Goal: Task Accomplishment & Management: Manage account settings

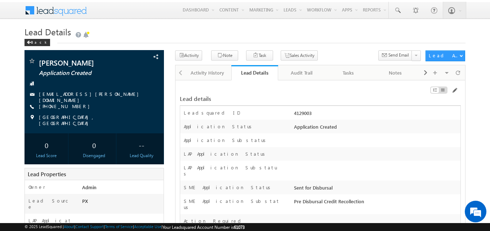
click at [298, 114] on div "4129003" at bounding box center [376, 114] width 168 height 10
click at [304, 112] on div "4129003" at bounding box center [376, 114] width 168 height 10
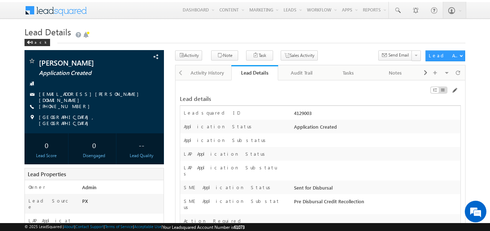
click at [304, 112] on div "4129003" at bounding box center [376, 114] width 168 height 10
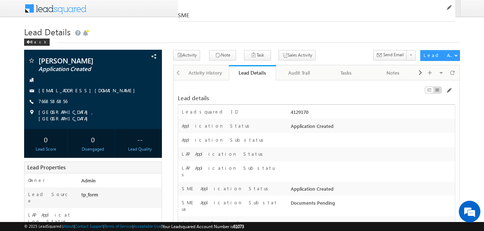
scroll to position [11847, 0]
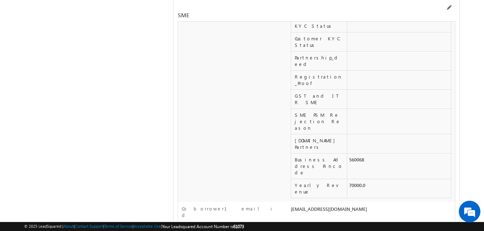
click at [450, 3] on div "SME" at bounding box center [317, 11] width 278 height 22
click at [449, 6] on span at bounding box center [449, 8] width 6 height 6
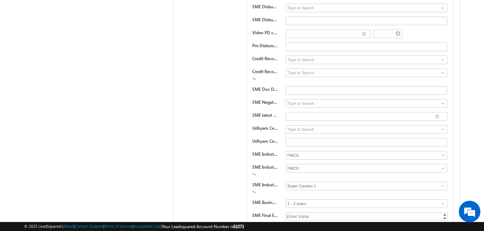
scroll to position [10528, 0]
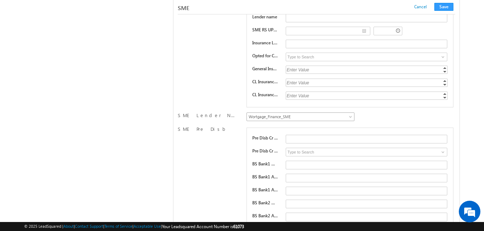
click at [341, 116] on span "Wortgage_Finance_SME" at bounding box center [299, 116] width 105 height 6
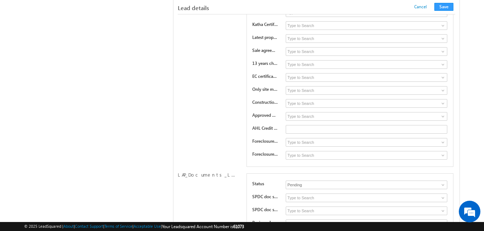
scroll to position [6432, 0]
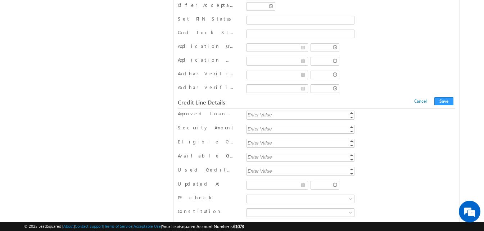
click at [296, 117] on div "Enter Value" at bounding box center [301, 115] width 109 height 8
type input "150000"
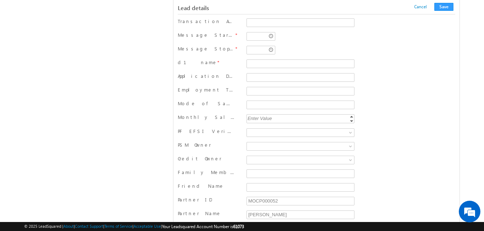
scroll to position [8791, 0]
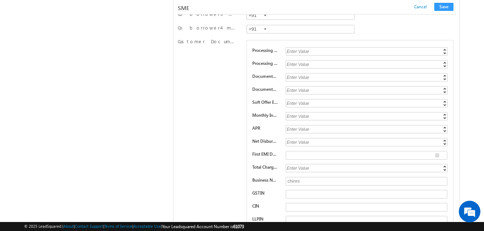
click at [303, 117] on div "Enter Value" at bounding box center [367, 116] width 163 height 8
type input "1.18"
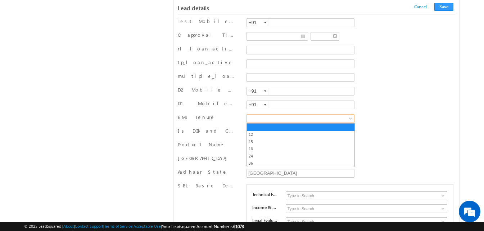
click at [276, 117] on span at bounding box center [299, 118] width 105 height 6
click at [261, 155] on link "24" at bounding box center [301, 156] width 108 height 6
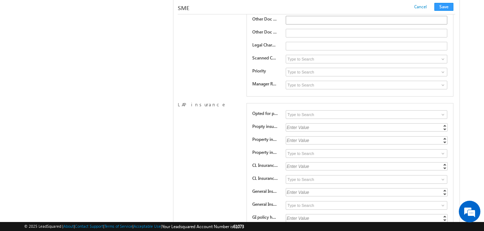
scroll to position [10287, 0]
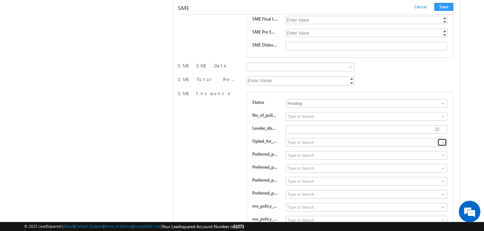
click at [445, 144] on span at bounding box center [443, 142] width 6 height 6
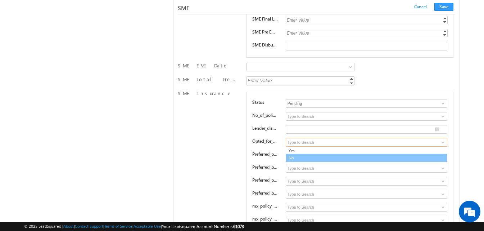
click at [410, 157] on link "No" at bounding box center [367, 158] width 162 height 8
type input "No"
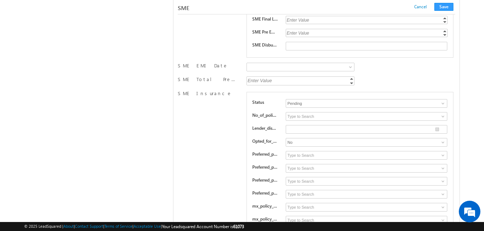
scroll to position [10468, 0]
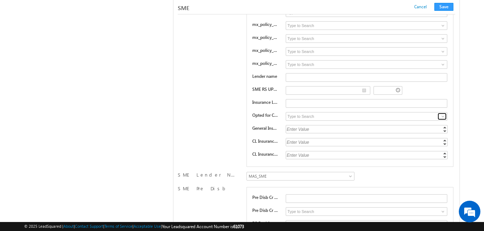
click at [442, 118] on span at bounding box center [443, 116] width 6 height 6
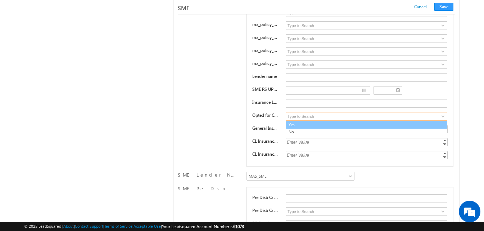
click at [411, 125] on link "Yes" at bounding box center [367, 125] width 162 height 8
type input "Yes"
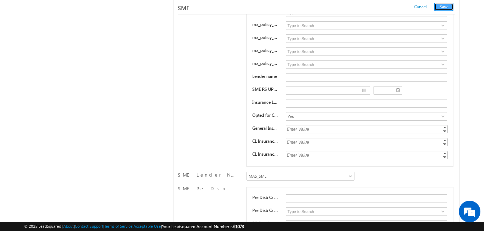
click at [443, 5] on button "Save" at bounding box center [443, 7] width 19 height 8
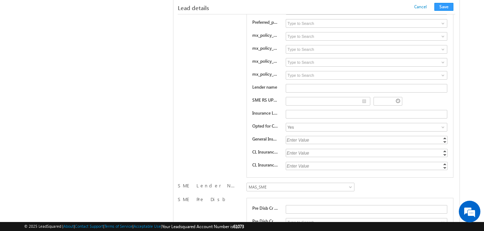
scroll to position [120, 0]
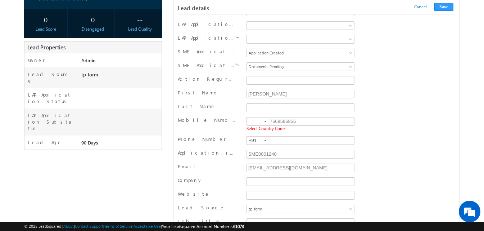
click at [264, 122] on div at bounding box center [265, 121] width 2 height 1
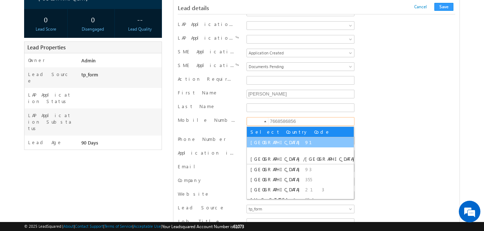
click at [257, 140] on span "[GEOGRAPHIC_DATA]" at bounding box center [277, 142] width 53 height 6
type input "+91"
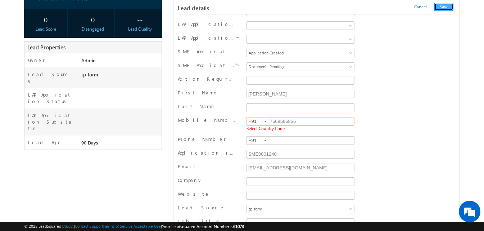
click at [444, 5] on button "Save" at bounding box center [443, 7] width 19 height 8
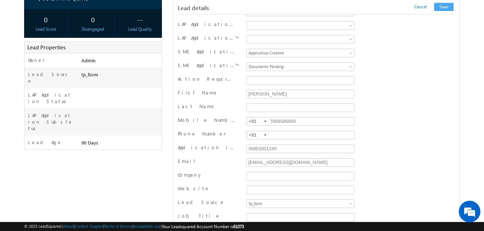
scroll to position [724, 0]
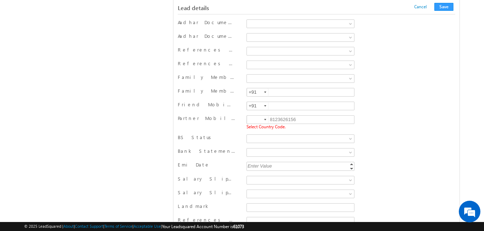
click at [265, 120] on div at bounding box center [265, 119] width 2 height 1
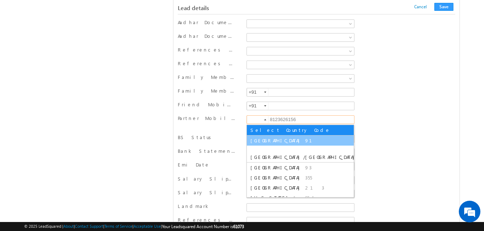
click at [261, 141] on span "[GEOGRAPHIC_DATA]" at bounding box center [277, 140] width 53 height 6
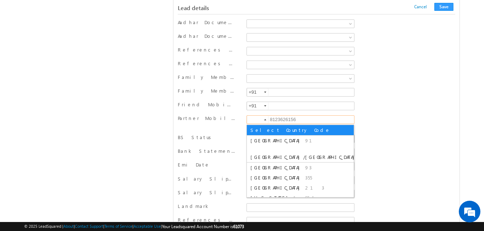
type input "+91"
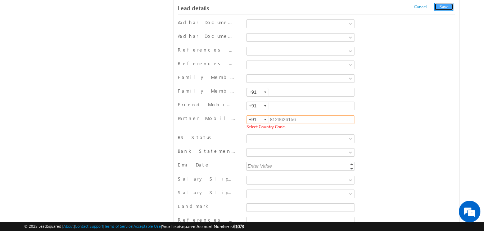
click at [444, 7] on button "Save" at bounding box center [443, 7] width 19 height 8
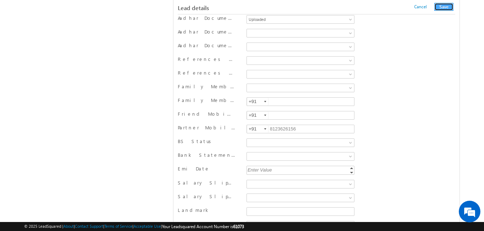
scroll to position [395, 0]
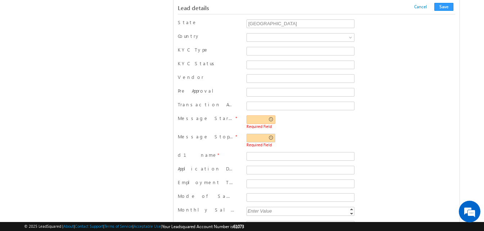
click at [256, 123] on input "text" at bounding box center [261, 119] width 29 height 9
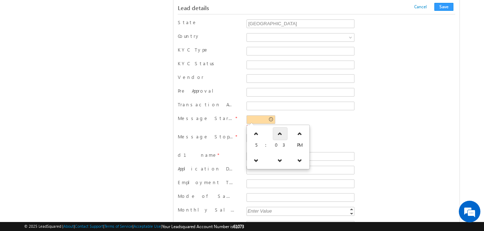
click at [278, 136] on icon at bounding box center [280, 133] width 5 height 5
type input "05:04 PM"
click at [313, 117] on div "05:04 PM Required Field" at bounding box center [301, 121] width 108 height 13
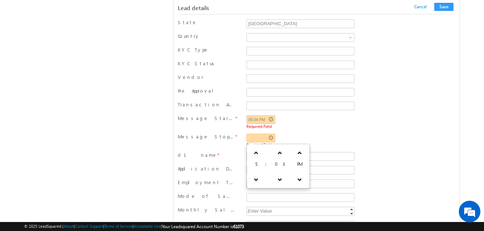
click at [257, 137] on input "text" at bounding box center [261, 138] width 29 height 9
click at [278, 151] on icon at bounding box center [280, 152] width 5 height 5
type input "05:05 PM"
click at [330, 119] on div "05:04 PM Required Field" at bounding box center [301, 121] width 108 height 13
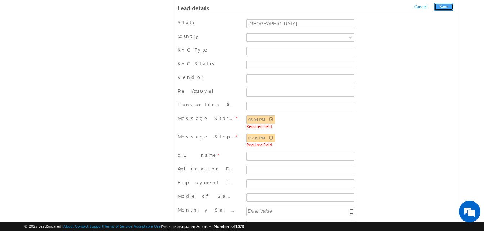
click at [439, 5] on button "Save" at bounding box center [443, 7] width 19 height 8
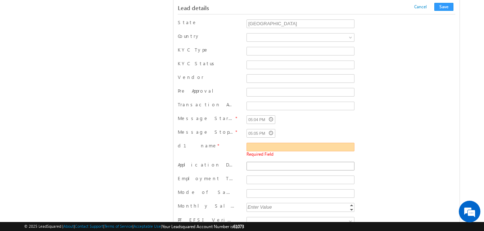
scroll to position [423, 0]
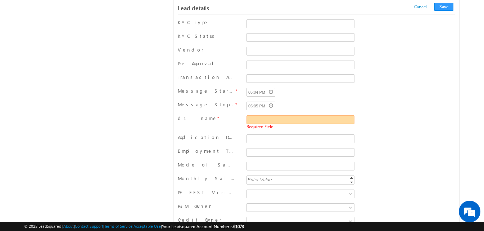
click at [253, 120] on input "d1 name" at bounding box center [301, 119] width 108 height 9
type input "swati"
click at [446, 2] on div "Lead details Cancel Save Cancel Save" at bounding box center [317, 7] width 278 height 14
click at [443, 8] on button "Save" at bounding box center [443, 7] width 19 height 8
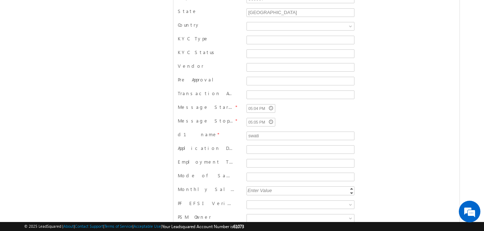
scroll to position [0, 0]
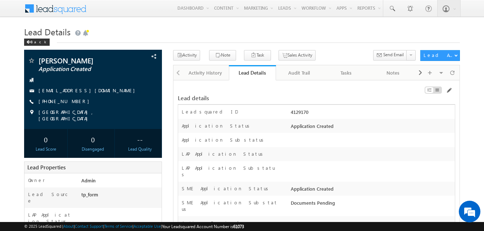
click at [297, 111] on div "4129170" at bounding box center [372, 113] width 166 height 10
copy div "4129170"
click at [235, 26] on h1 "Lead Details" at bounding box center [242, 31] width 436 height 14
click at [249, 30] on h1 "Lead Details" at bounding box center [242, 31] width 436 height 14
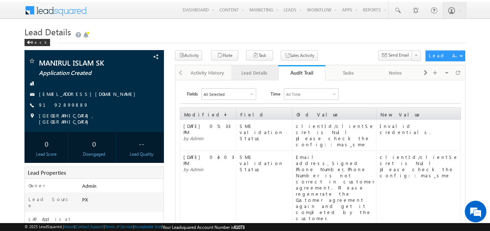
click at [264, 76] on div "Lead Details" at bounding box center [254, 72] width 35 height 9
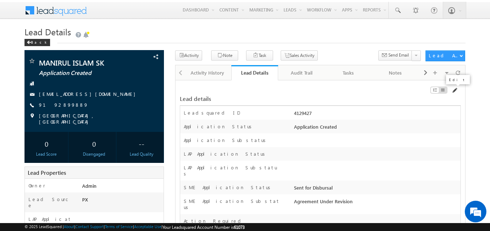
click at [454, 93] on span at bounding box center [454, 90] width 6 height 6
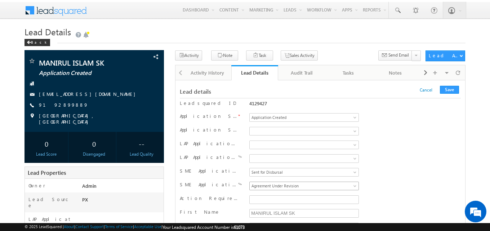
click at [269, 182] on link "Agreement Under Revision" at bounding box center [303, 185] width 109 height 9
click at [269, 187] on span "Sent for Disbursal" at bounding box center [302, 185] width 106 height 6
click at [455, 90] on button "Save" at bounding box center [448, 90] width 19 height 8
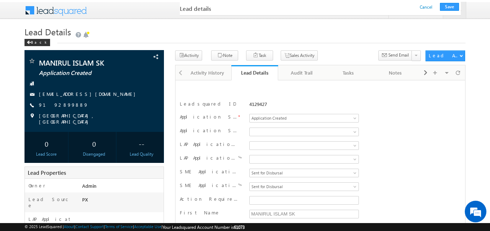
scroll to position [121, 0]
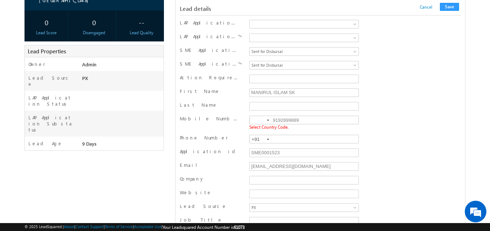
click at [267, 120] on div at bounding box center [268, 120] width 2 height 1
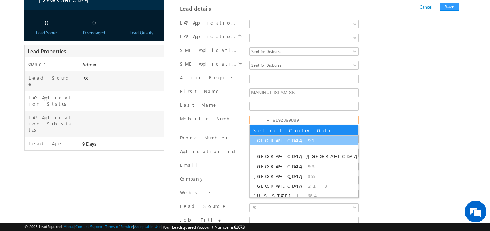
click at [262, 140] on span "[GEOGRAPHIC_DATA]" at bounding box center [279, 140] width 53 height 6
type input "+91"
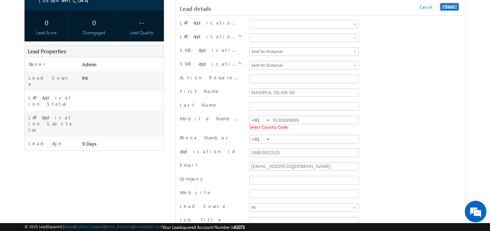
click at [452, 6] on button "Save" at bounding box center [448, 7] width 19 height 8
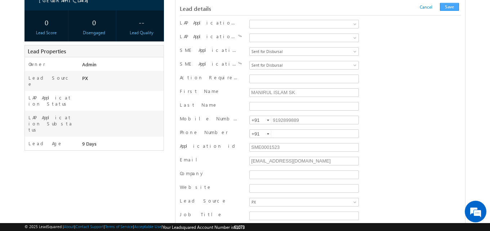
scroll to position [724, 0]
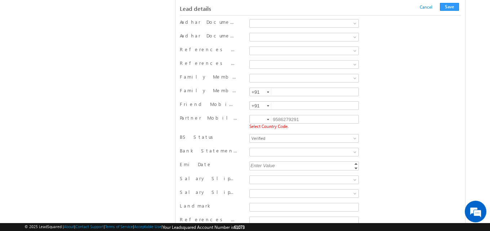
click at [267, 120] on div at bounding box center [268, 119] width 2 height 1
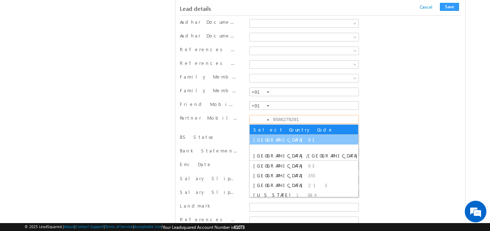
click at [263, 138] on span "[GEOGRAPHIC_DATA]" at bounding box center [279, 139] width 53 height 6
type input "+91"
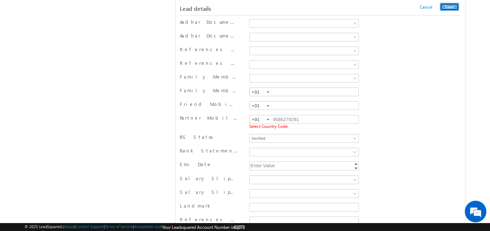
click at [452, 6] on button "Save" at bounding box center [448, 7] width 19 height 8
click at [449, 6] on button "Save" at bounding box center [448, 7] width 19 height 8
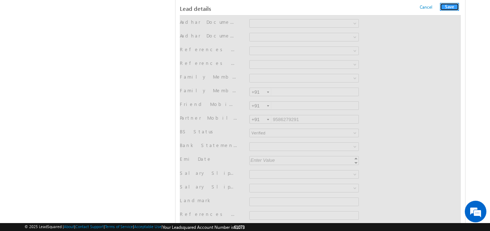
scroll to position [0, 0]
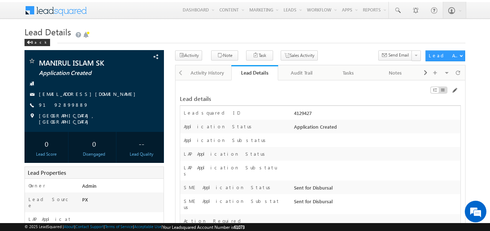
click at [304, 113] on div "4129427" at bounding box center [376, 114] width 168 height 10
drag, startPoint x: 283, startPoint y: 121, endPoint x: 304, endPoint y: 113, distance: 22.5
click at [304, 113] on div "4129427" at bounding box center [376, 114] width 168 height 10
